Goal: Communication & Community: Answer question/provide support

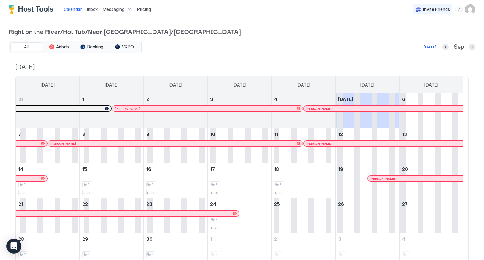
click at [98, 10] on div "Inbox" at bounding box center [92, 9] width 16 height 12
click at [90, 7] on span "Inbox" at bounding box center [92, 9] width 11 height 5
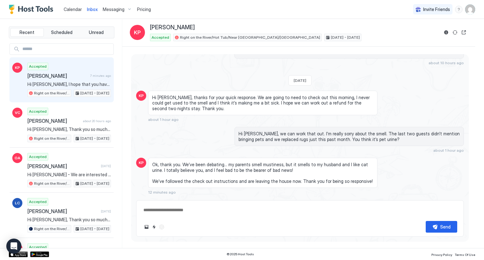
scroll to position [1304, 0]
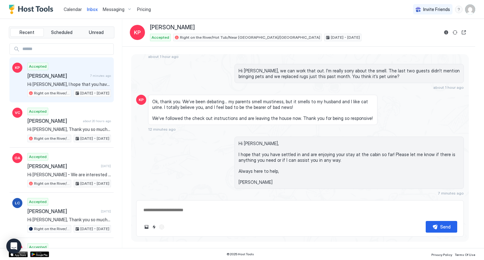
click at [442, 202] on div "Scheduled Messages" at bounding box center [434, 205] width 43 height 7
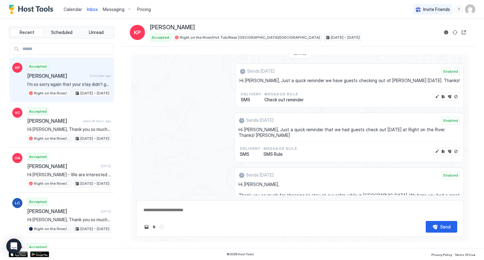
scroll to position [1868, 0]
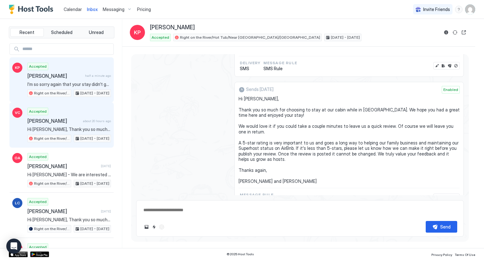
click at [89, 115] on div "Accepted [PERSON_NAME] about 20 hours ago Hi [PERSON_NAME], Thank you so much f…" at bounding box center [68, 125] width 83 height 35
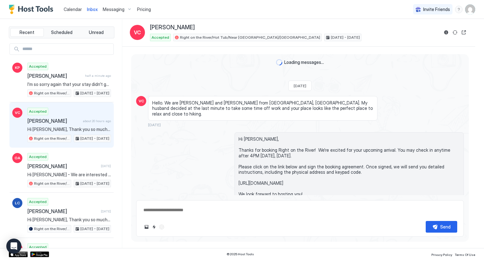
scroll to position [1399, 0]
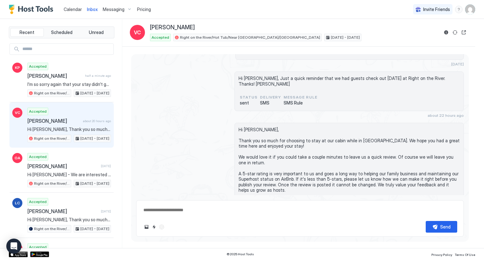
click at [111, 9] on span "Messaging" at bounding box center [114, 10] width 22 height 6
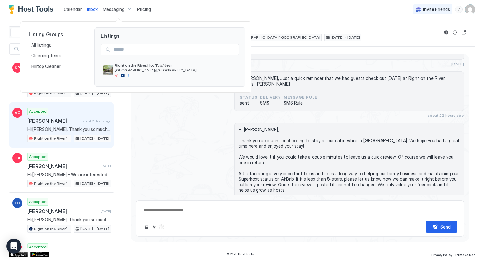
click at [95, 9] on div at bounding box center [242, 130] width 484 height 260
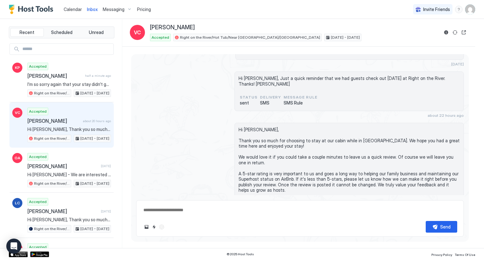
drag, startPoint x: 95, startPoint y: 9, endPoint x: 89, endPoint y: 11, distance: 5.5
click at [94, 9] on span "Inbox" at bounding box center [92, 9] width 11 height 5
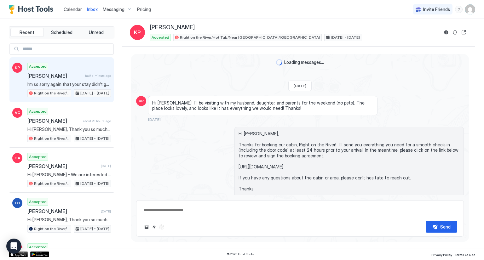
scroll to position [1390, 0]
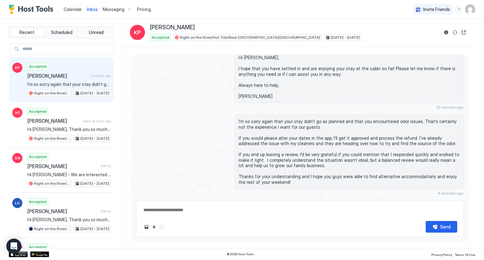
type textarea "*"
